Goal: Transaction & Acquisition: Purchase product/service

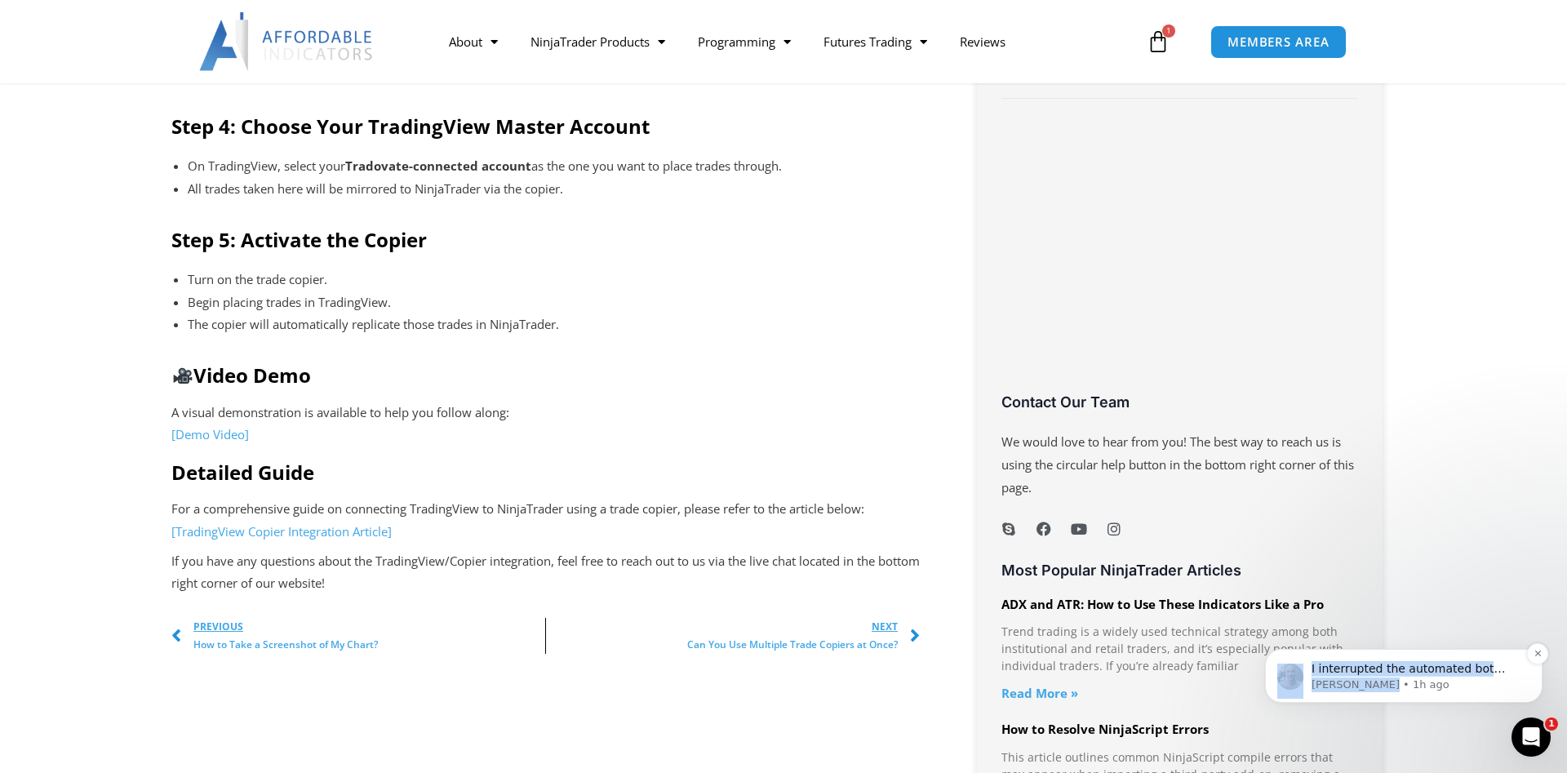
click at [1461, 681] on p "[PERSON_NAME] • 1h ago" at bounding box center [1416, 684] width 211 height 15
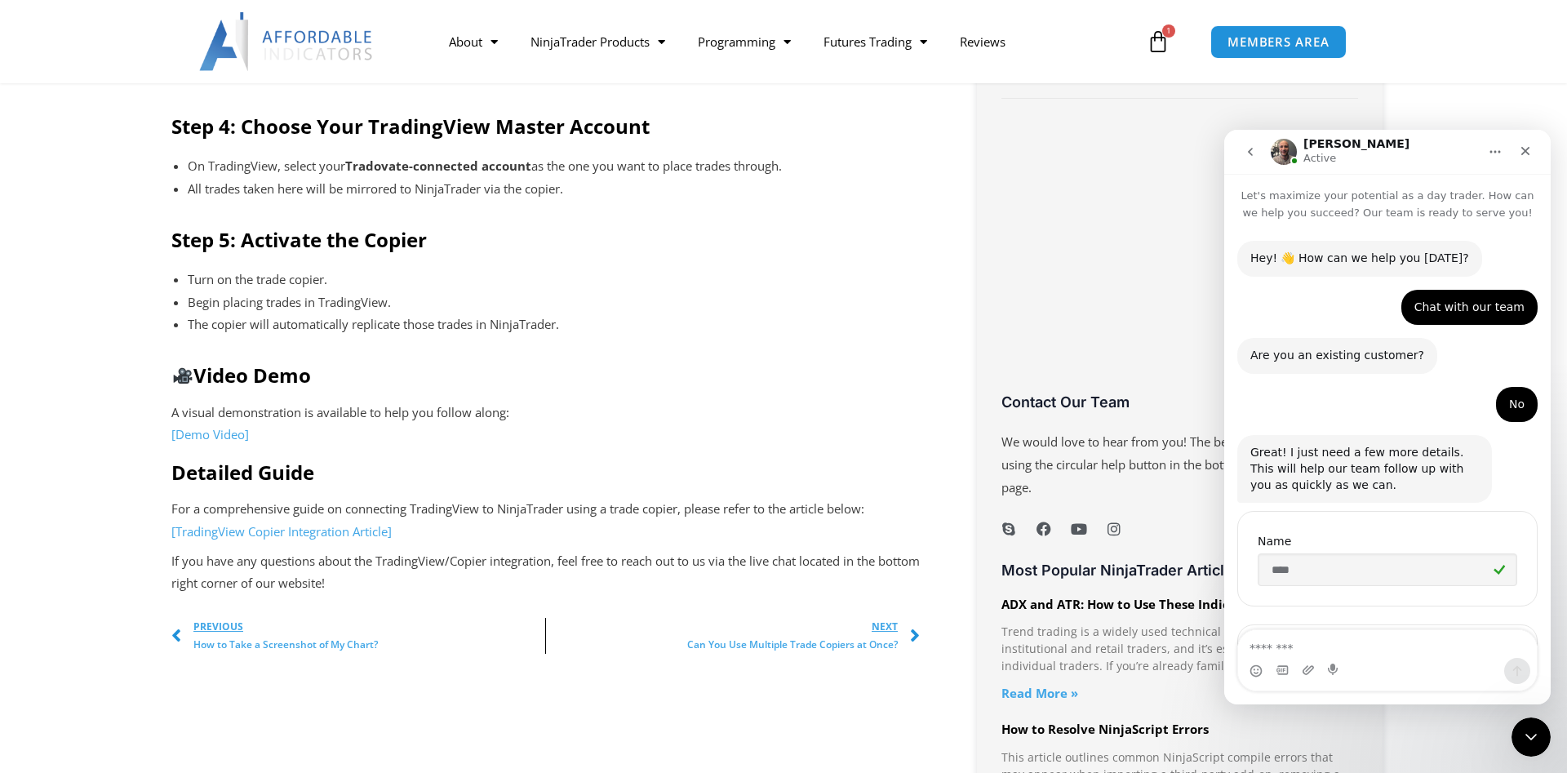
scroll to position [1079, 0]
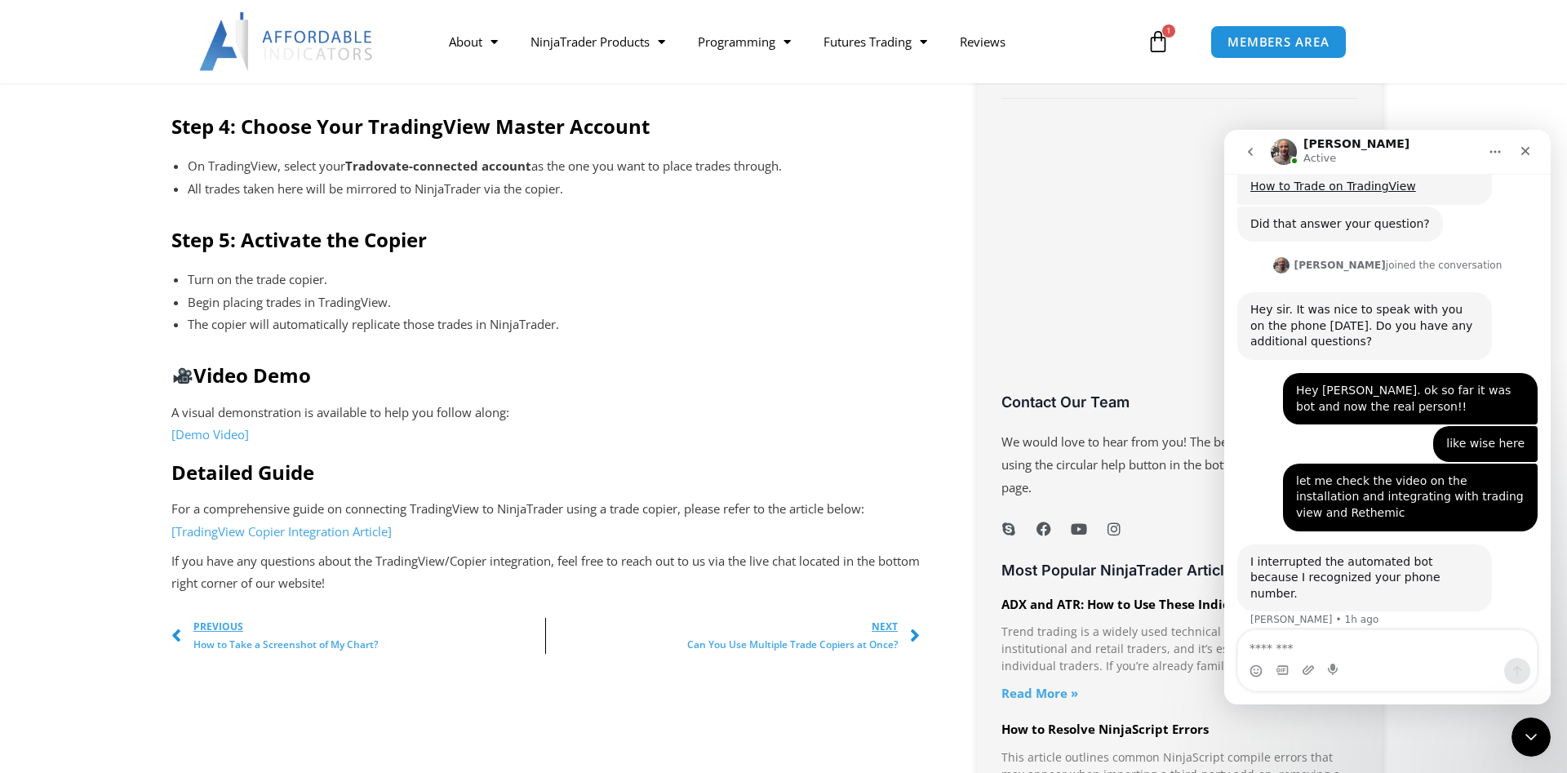
click at [1377, 648] on textarea "Message…" at bounding box center [1387, 644] width 299 height 28
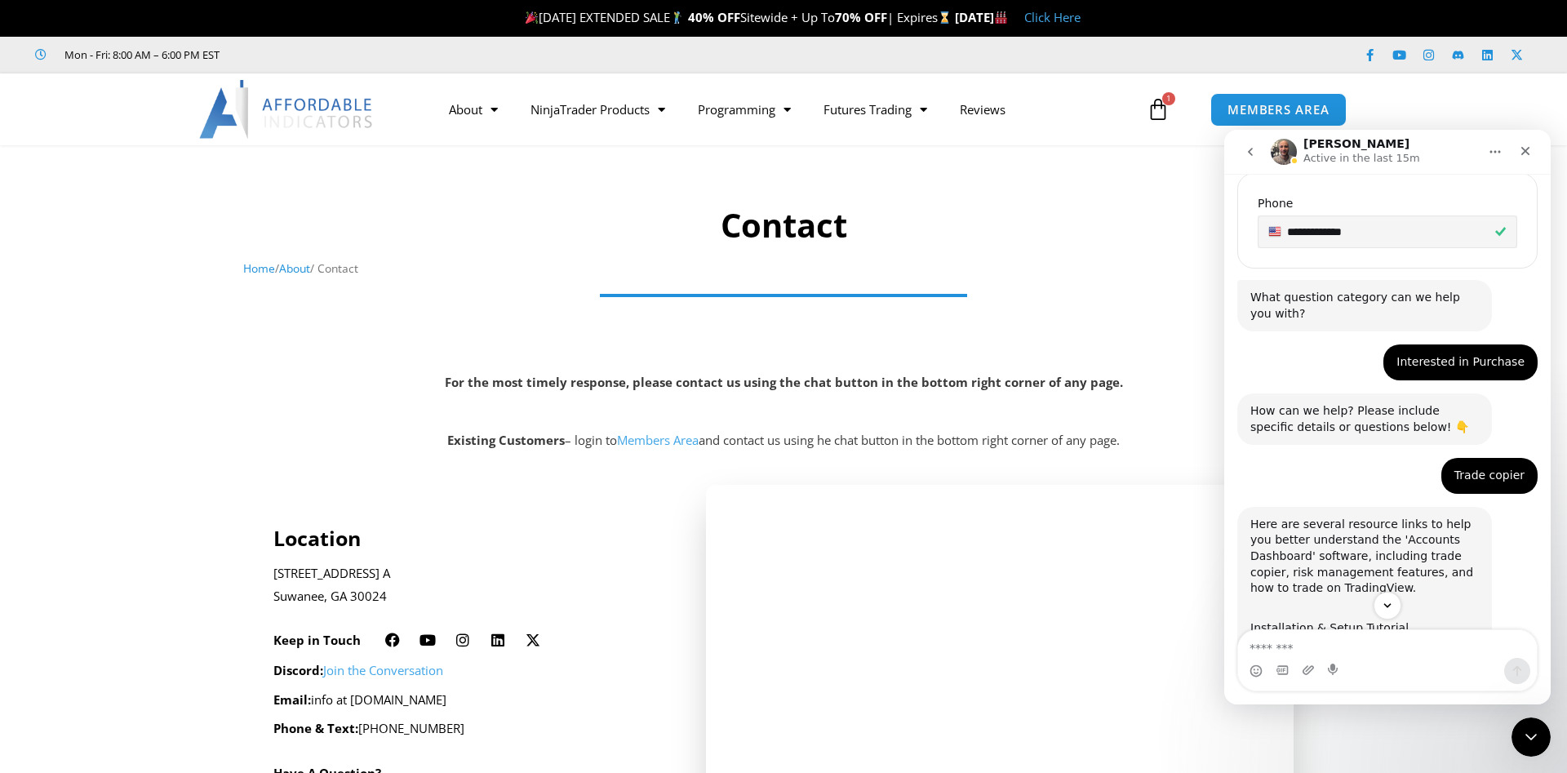
scroll to position [153, 0]
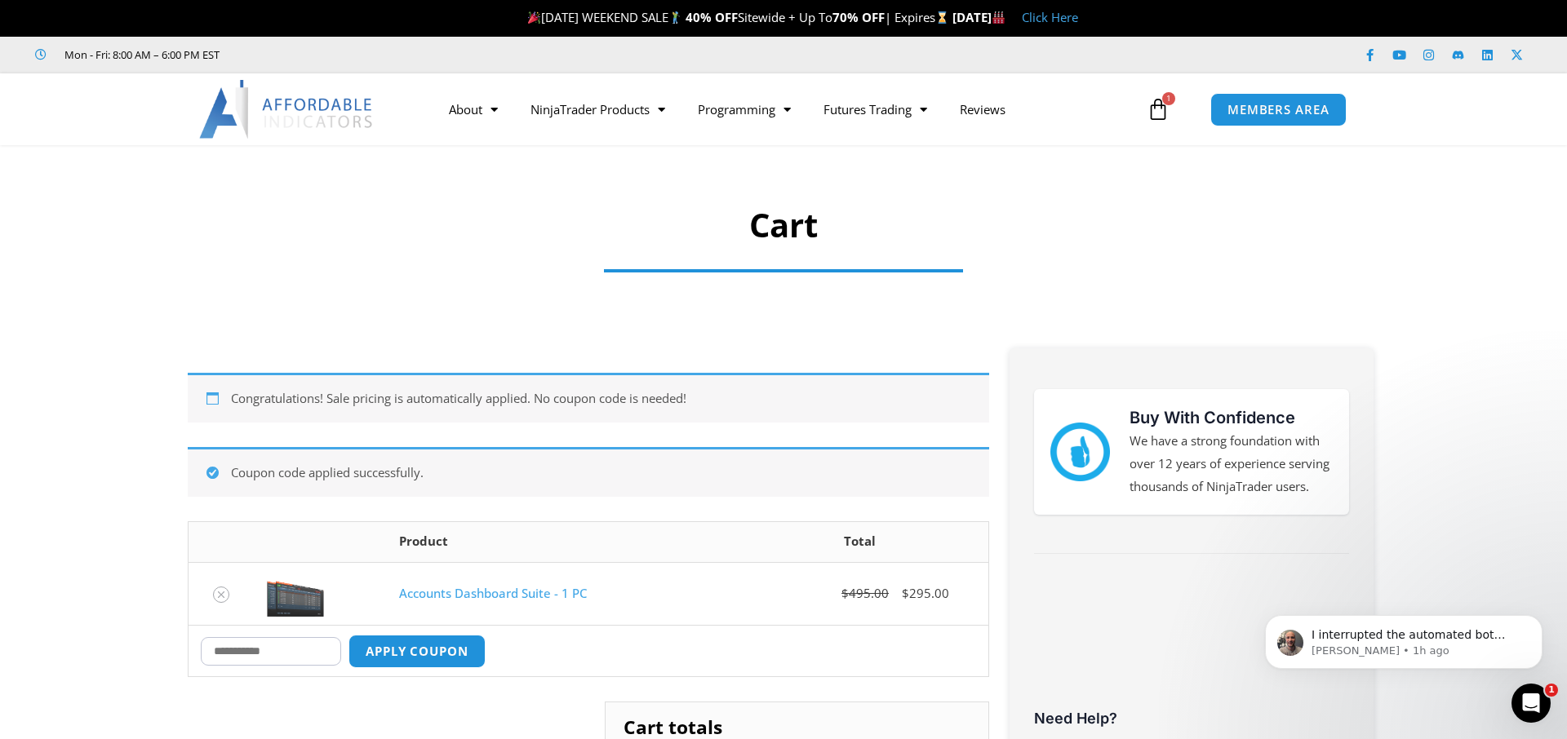
click at [776, 236] on h1 "Cart" at bounding box center [783, 225] width 1081 height 46
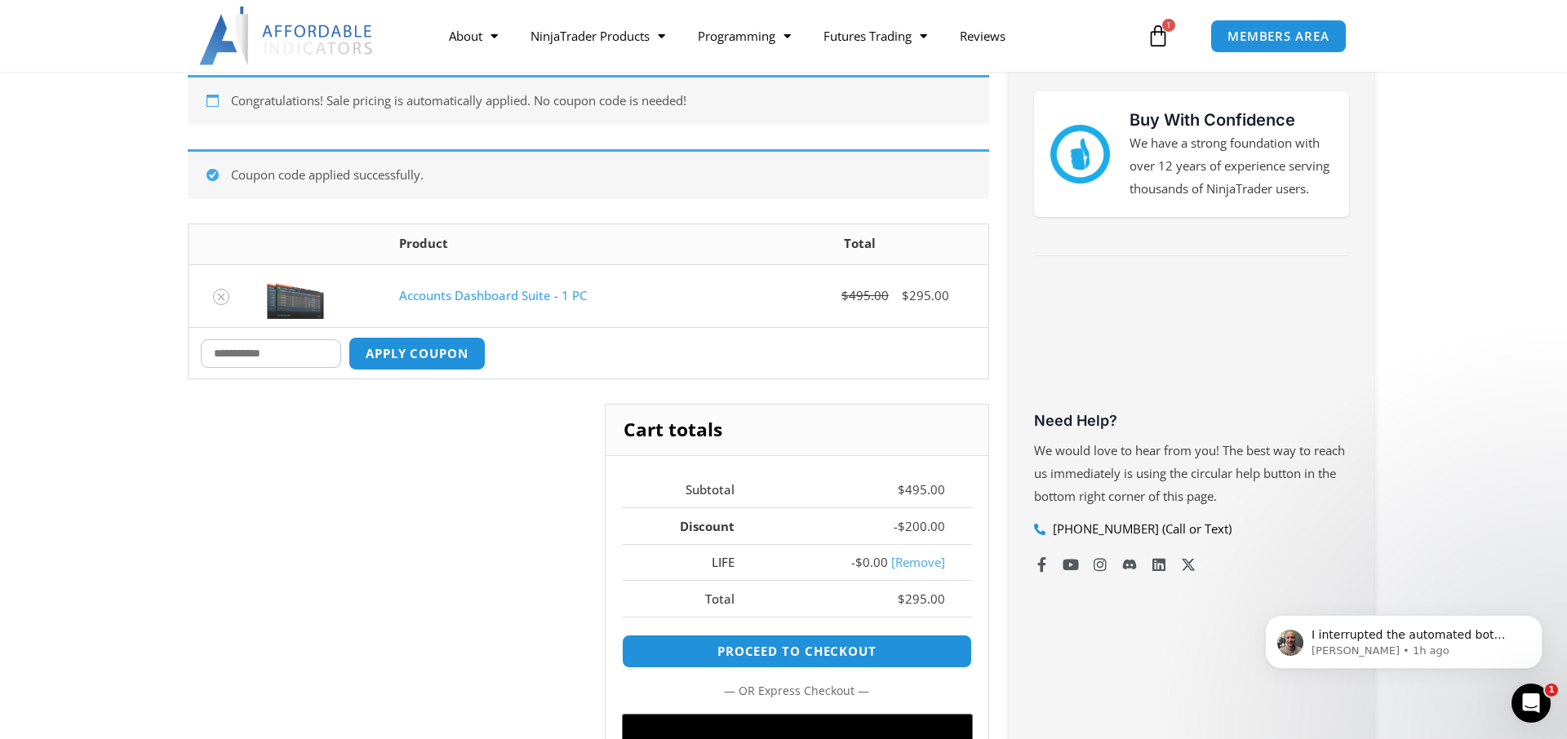
scroll to position [333, 0]
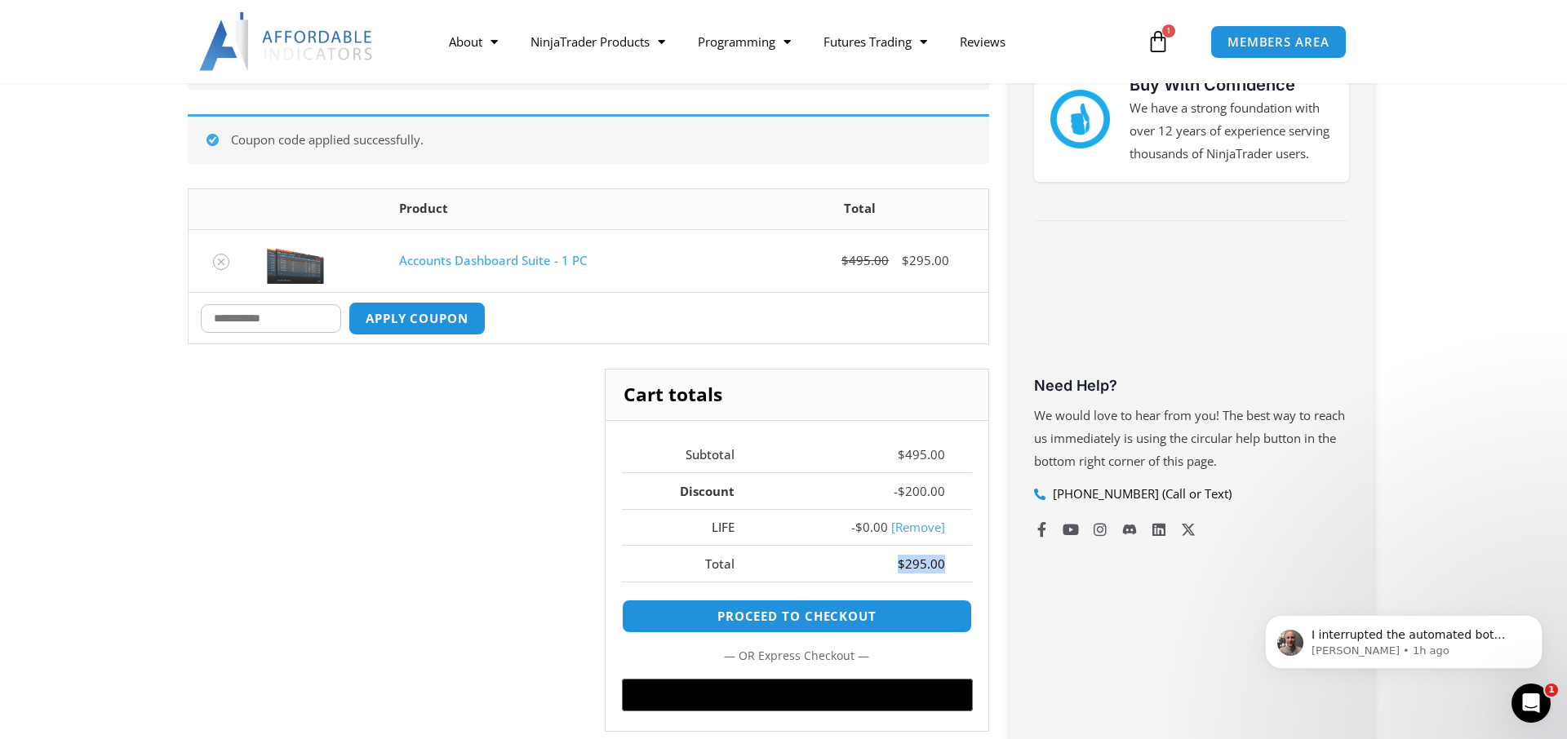
drag, startPoint x: 900, startPoint y: 563, endPoint x: 946, endPoint y: 549, distance: 47.8
click at [946, 549] on td "$ 295.00" at bounding box center [866, 563] width 211 height 37
click at [464, 566] on div "Cart totals Subtotal $ 495.00 Discount - $ 200.00 LIFE - $ 0.00 [Remove] Total …" at bounding box center [588, 562] width 801 height 387
click at [1537, 702] on icon "Open Intercom Messenger" at bounding box center [1528, 701] width 27 height 27
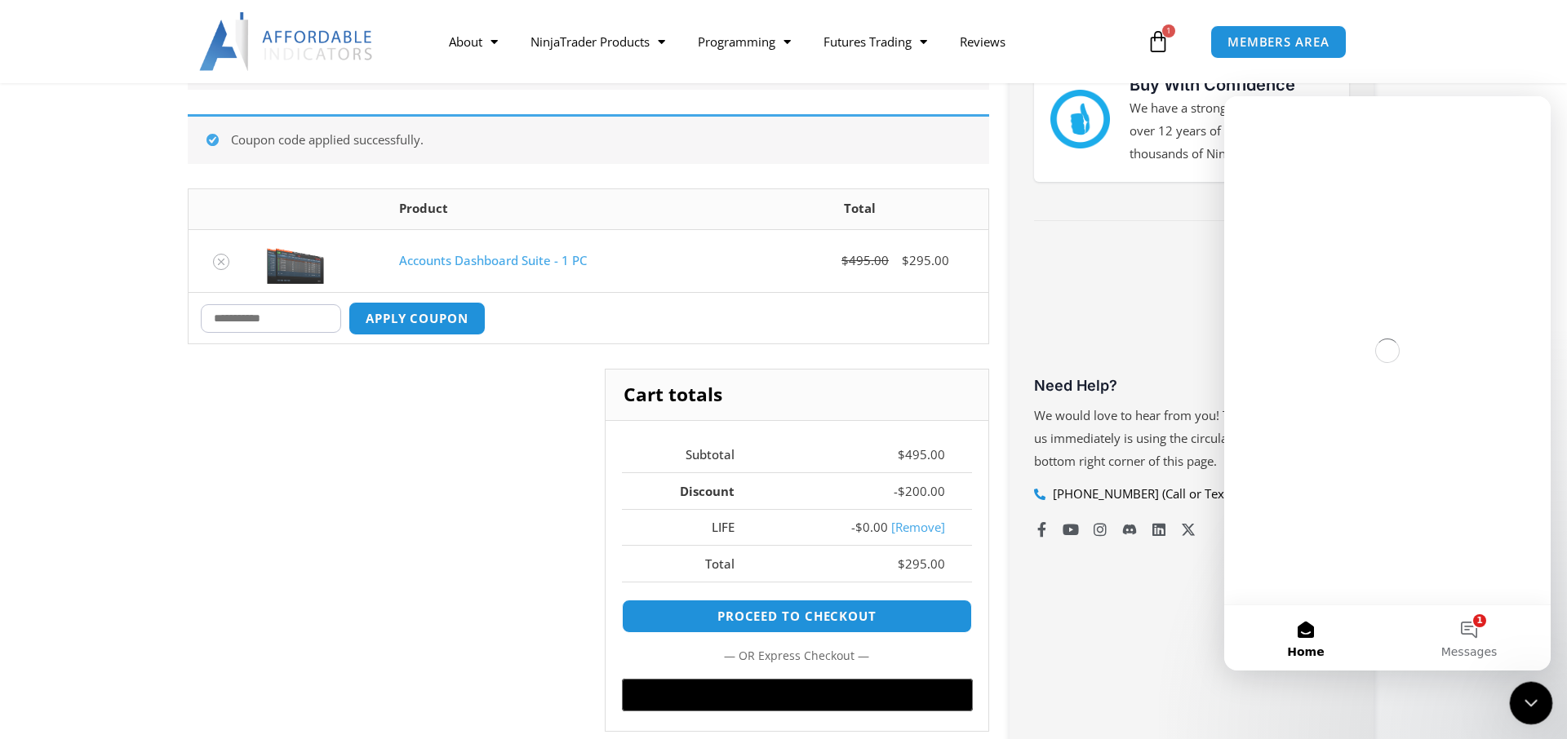
scroll to position [0, 0]
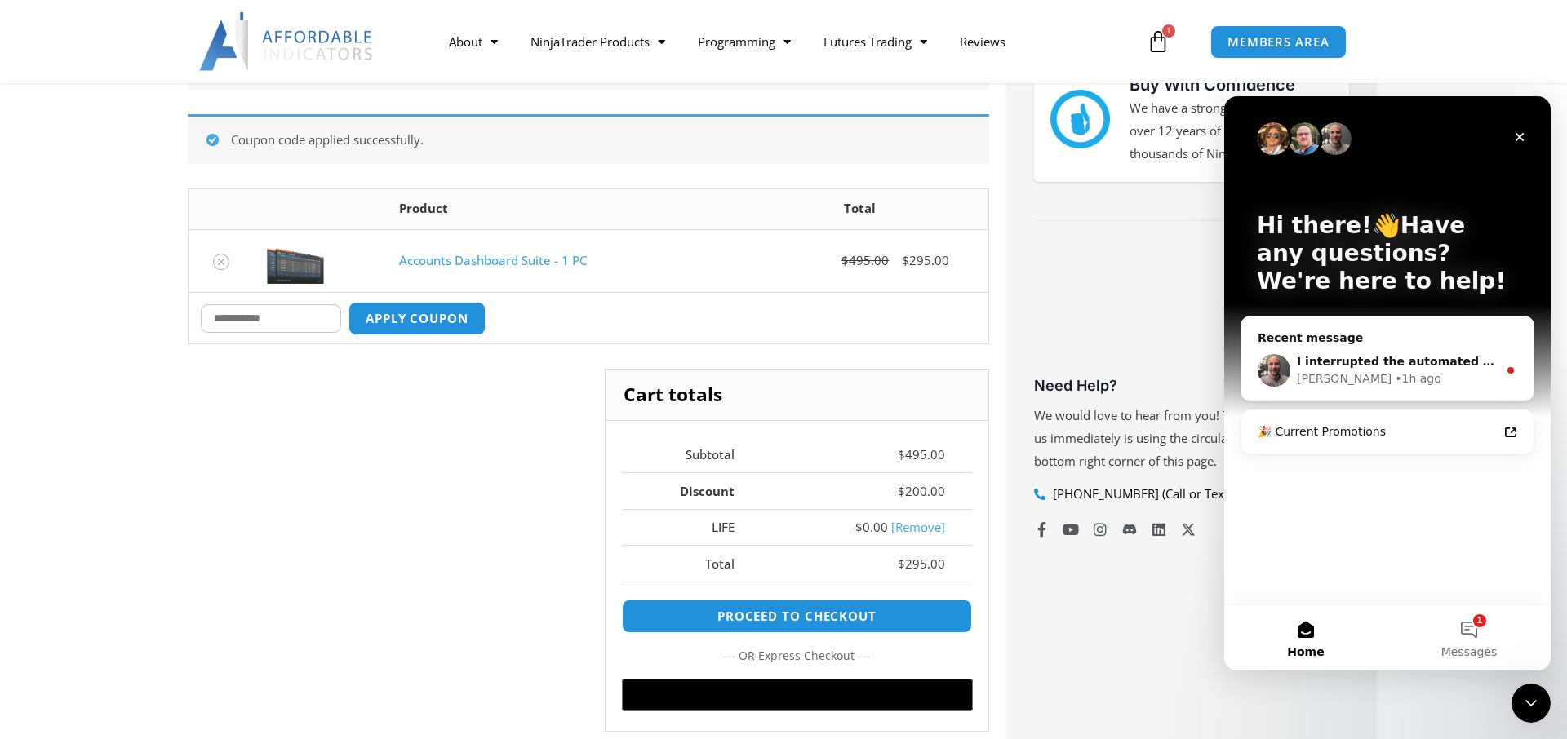
click at [1449, 49] on div at bounding box center [783, 41] width 1567 height 83
click at [1467, 47] on div at bounding box center [783, 41] width 1567 height 83
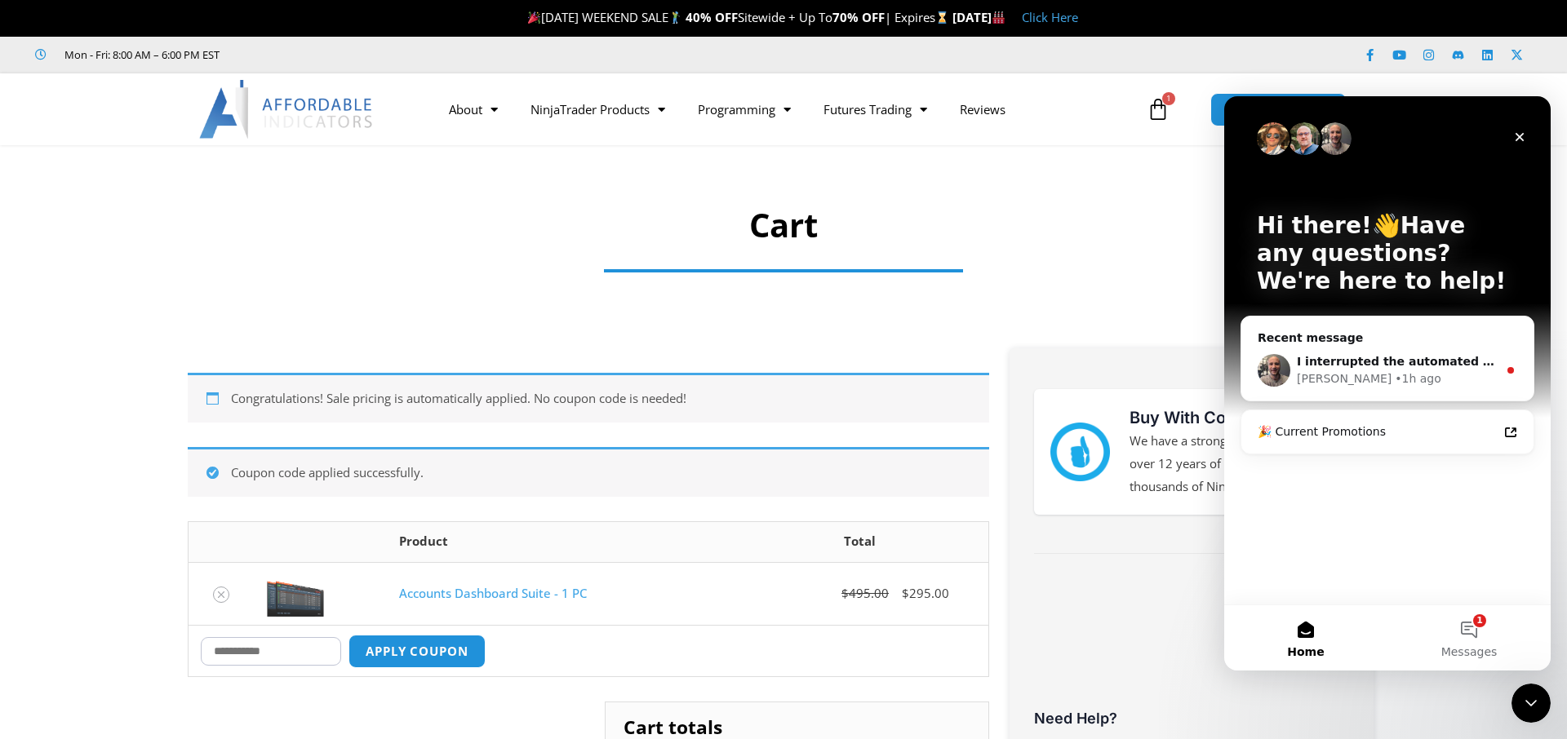
scroll to position [416, 0]
